Goal: Task Accomplishment & Management: Manage account settings

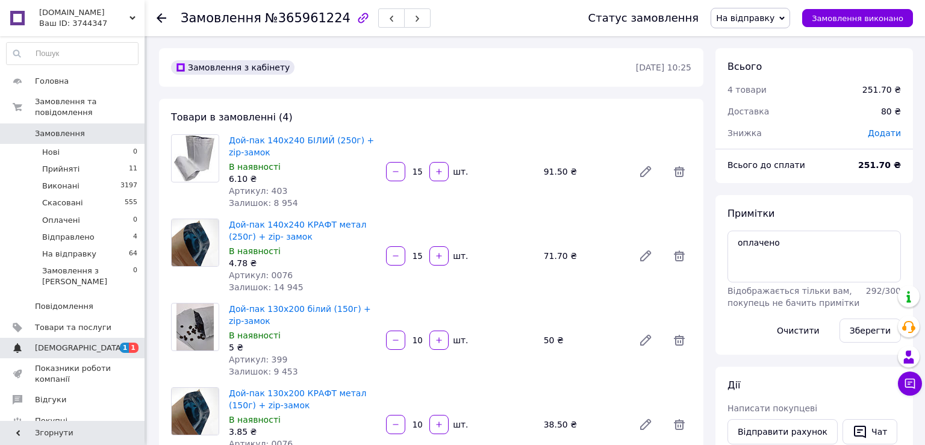
click at [82, 338] on link "[DEMOGRAPHIC_DATA] 1 1" at bounding box center [72, 348] width 144 height 20
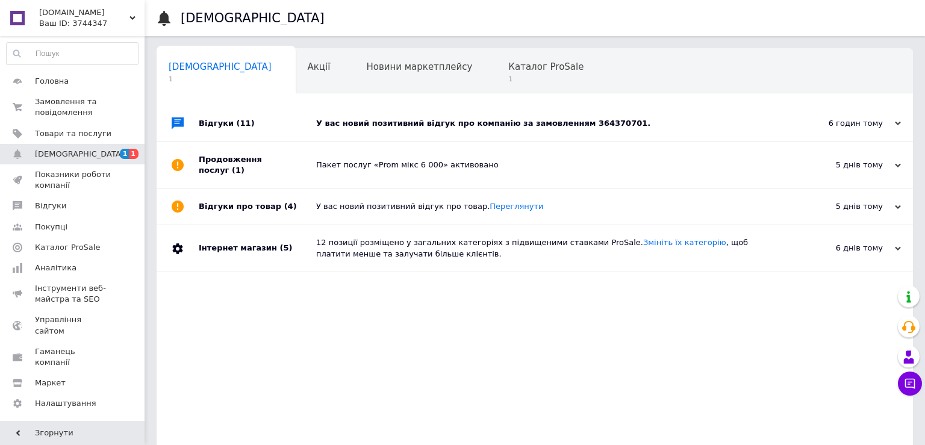
click at [384, 117] on div "У вас новий позитивний відгук про компанію за замовленням 364370701." at bounding box center [548, 123] width 464 height 36
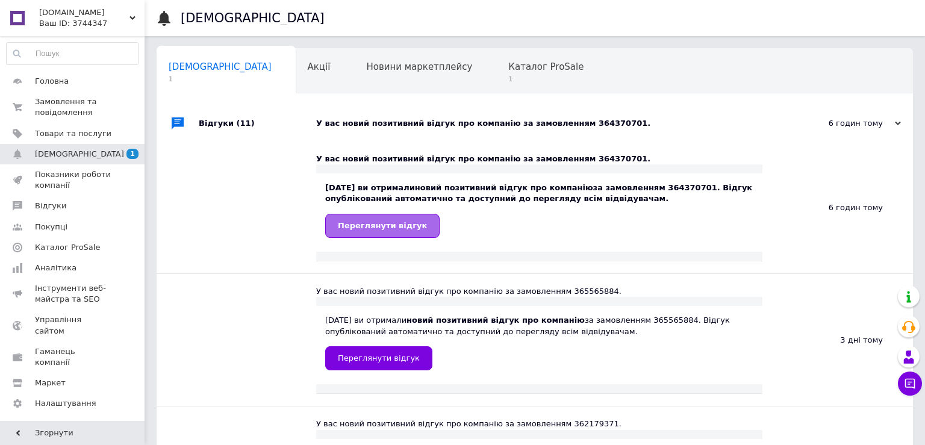
click at [408, 228] on span "Переглянути відгук" at bounding box center [382, 225] width 89 height 9
click at [508, 70] on span "Каталог ProSale" at bounding box center [545, 66] width 75 height 11
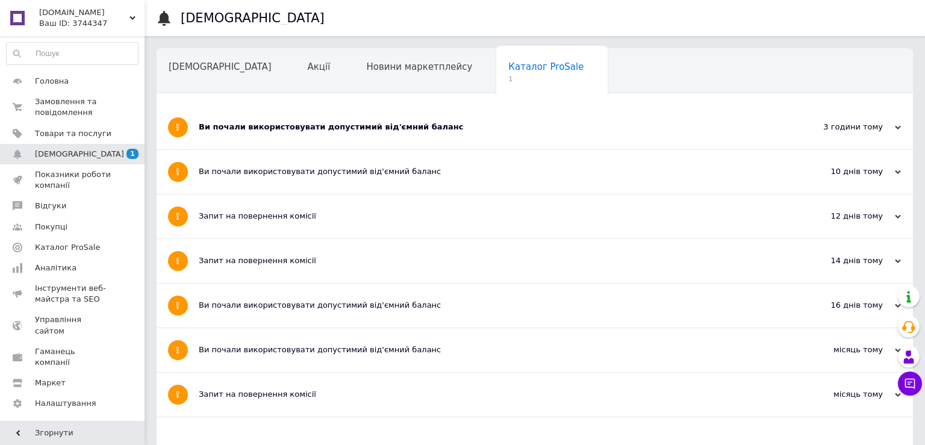
click at [400, 125] on div "Ви почали використовувати допустимий від'ємний баланс" at bounding box center [490, 127] width 582 height 11
